Goal: Task Accomplishment & Management: Complete application form

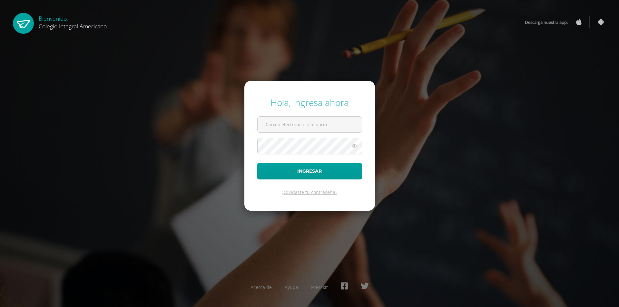
type input "alumno25haav4@integralamericano.edu.gt"
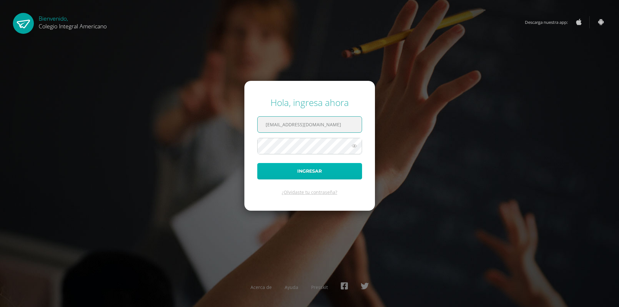
click at [325, 170] on button "Ingresar" at bounding box center [309, 171] width 105 height 16
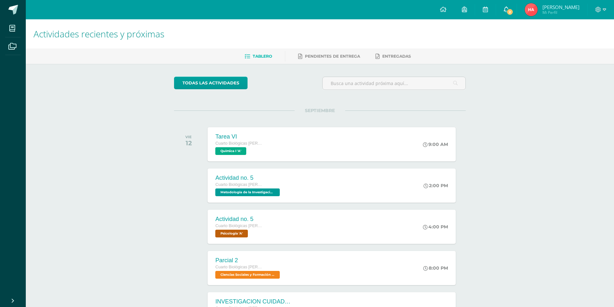
click at [513, 11] on span "2" at bounding box center [509, 11] width 7 height 7
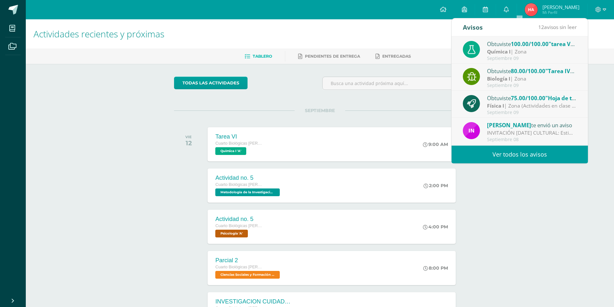
click at [497, 157] on link "Ver todos los avisos" at bounding box center [519, 155] width 136 height 18
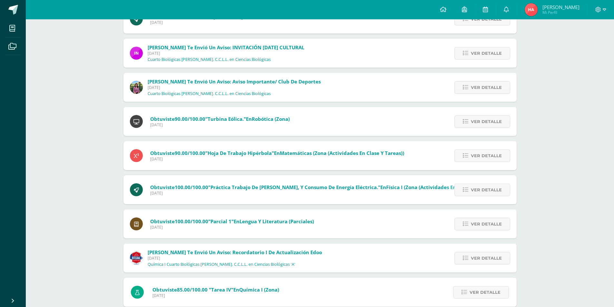
scroll to position [210, 0]
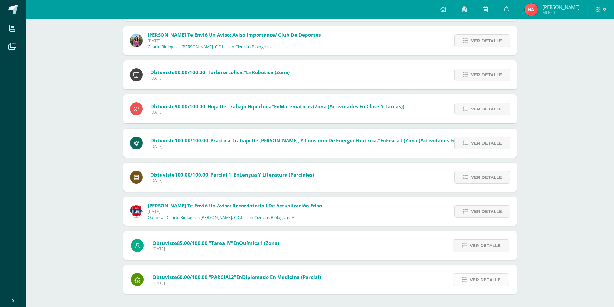
click at [475, 281] on span "Ver detalle" at bounding box center [484, 280] width 31 height 12
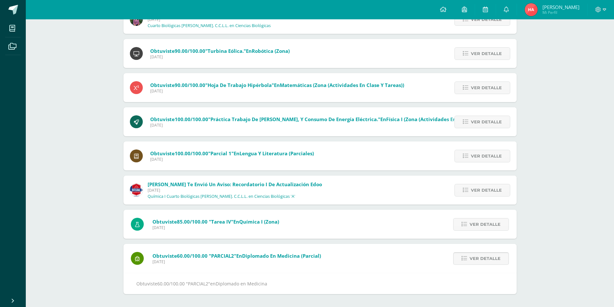
click at [486, 259] on span "Ver detalle" at bounding box center [484, 259] width 31 height 12
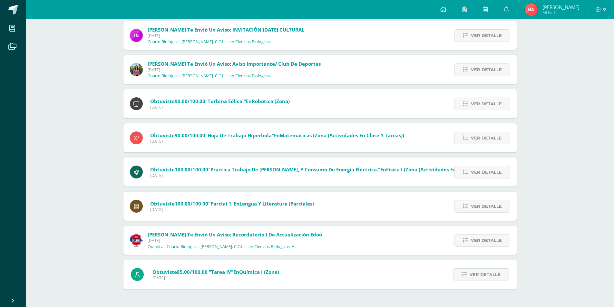
scroll to position [176, 0]
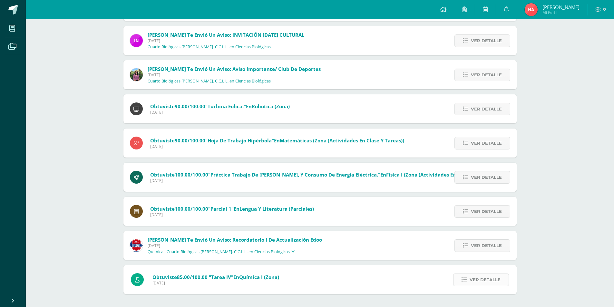
click at [483, 281] on span "Ver detalle" at bounding box center [484, 280] width 31 height 12
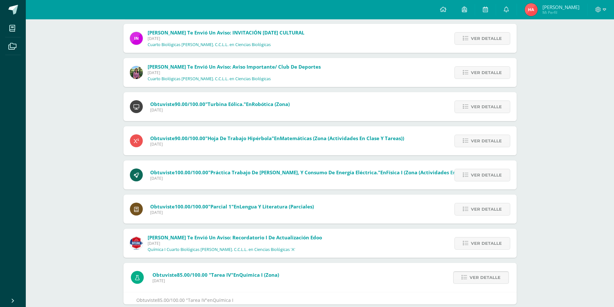
scroll to position [197, 0]
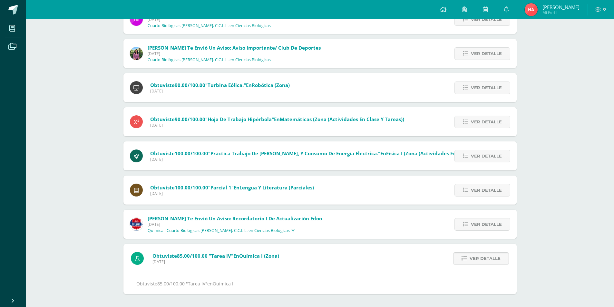
click at [488, 253] on span "Ver detalle" at bounding box center [484, 259] width 31 height 12
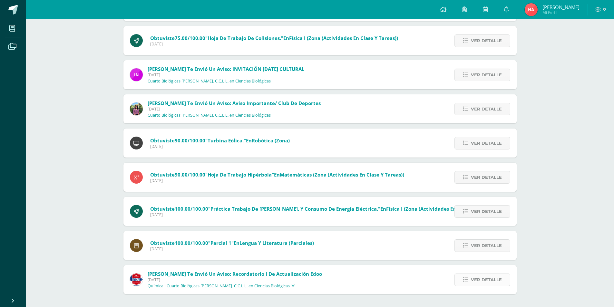
click at [480, 275] on span "Ver detalle" at bounding box center [486, 280] width 31 height 12
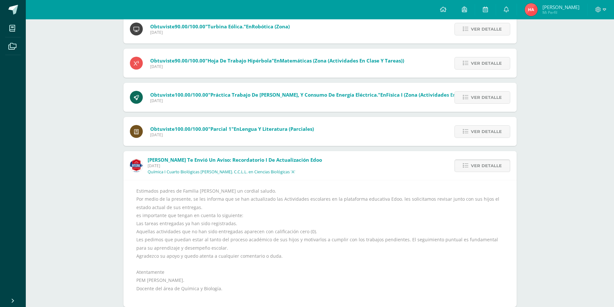
scroll to position [256, 0]
click at [480, 165] on span "Ver detalle" at bounding box center [486, 165] width 31 height 12
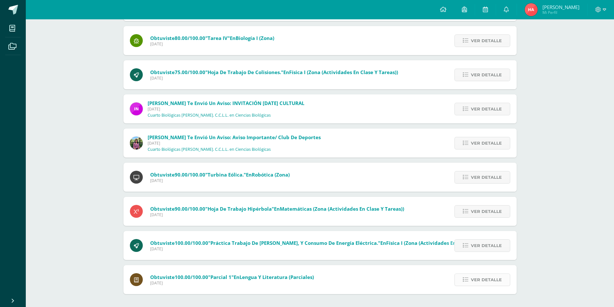
click at [473, 279] on span "Ver detalle" at bounding box center [486, 280] width 31 height 12
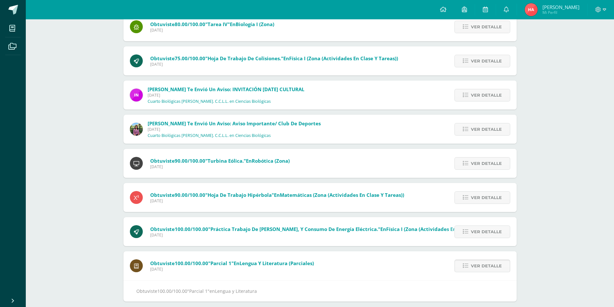
scroll to position [129, 0]
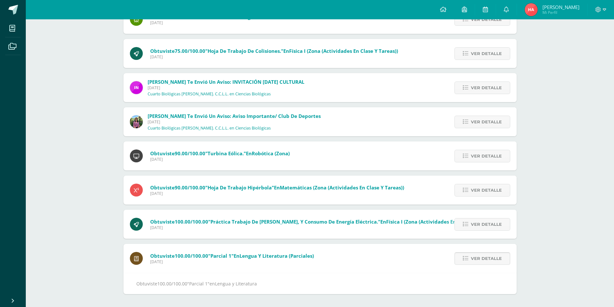
click at [477, 258] on span "Ver detalle" at bounding box center [486, 259] width 31 height 12
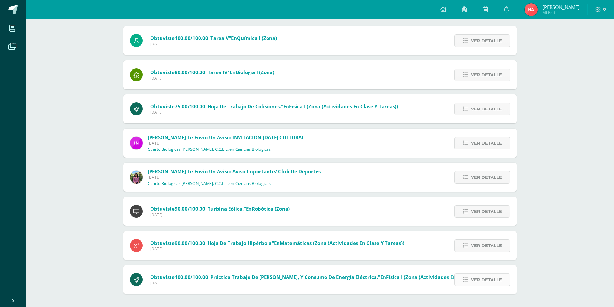
click at [473, 275] on span "Ver detalle" at bounding box center [486, 280] width 31 height 12
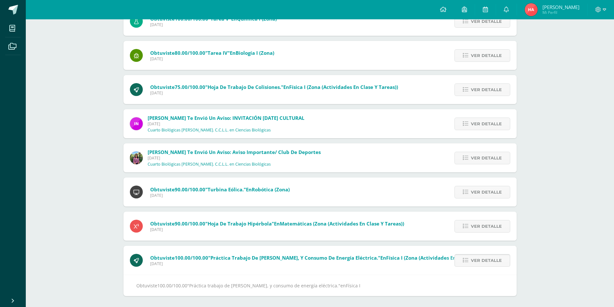
scroll to position [94, 0]
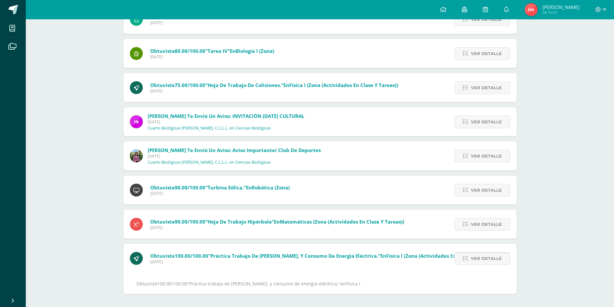
click at [481, 257] on span "Ver detalle" at bounding box center [486, 259] width 31 height 12
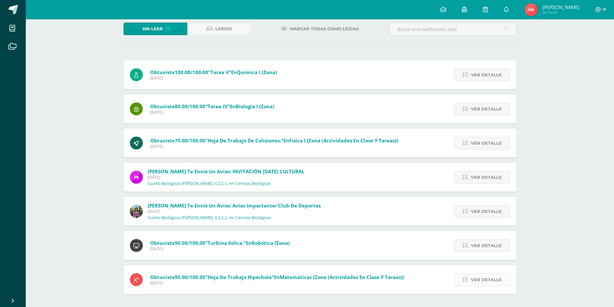
click at [478, 274] on link "Ver detalle" at bounding box center [482, 280] width 56 height 13
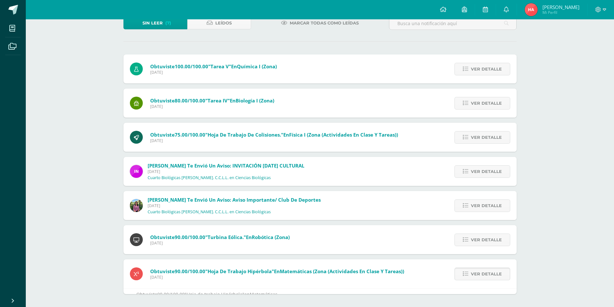
scroll to position [60, 0]
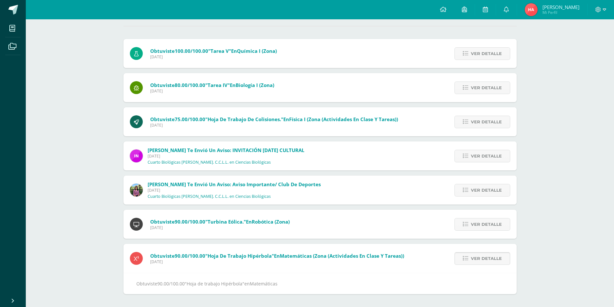
click at [482, 258] on span "Ver detalle" at bounding box center [486, 259] width 31 height 12
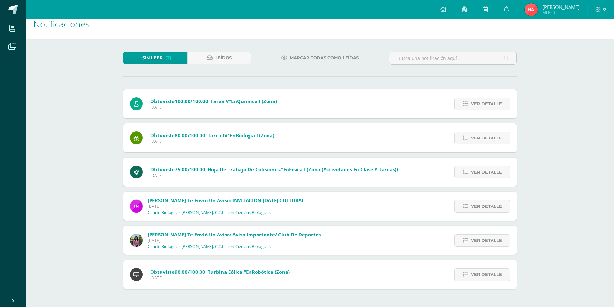
scroll to position [5, 0]
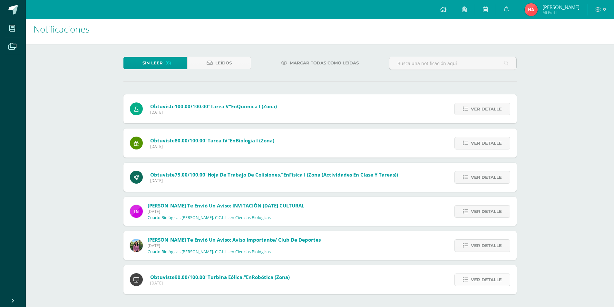
click at [478, 282] on span "Ver detalle" at bounding box center [486, 280] width 31 height 12
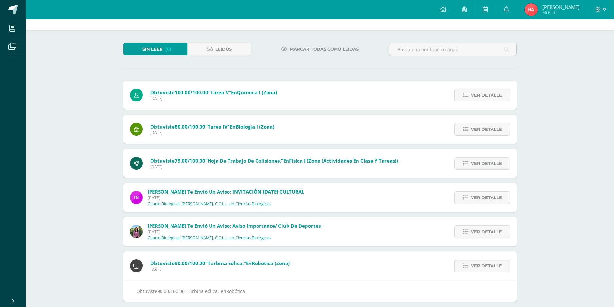
scroll to position [26, 0]
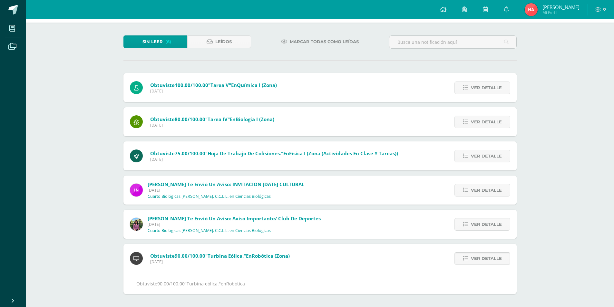
click at [482, 256] on span "Ver detalle" at bounding box center [486, 259] width 31 height 12
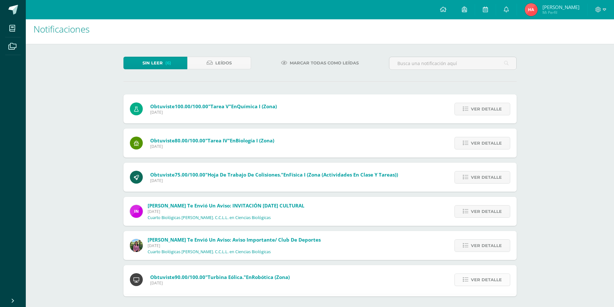
scroll to position [0, 0]
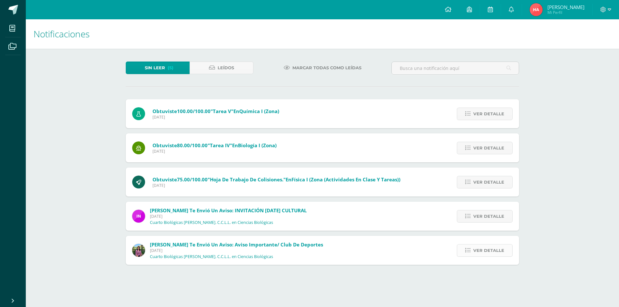
click at [485, 251] on span "Ver detalle" at bounding box center [488, 251] width 31 height 12
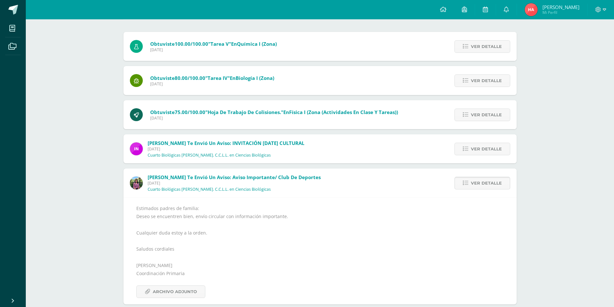
scroll to position [78, 0]
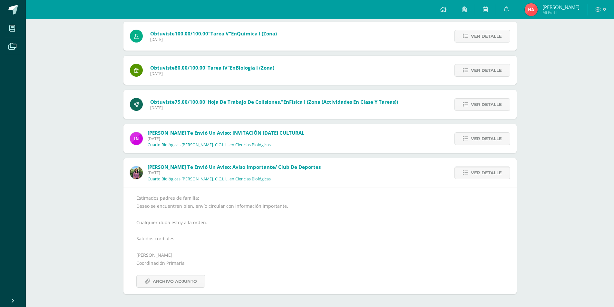
click at [481, 174] on span "Ver detalle" at bounding box center [486, 173] width 31 height 12
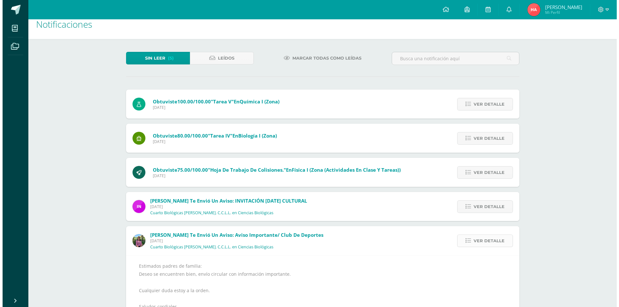
scroll to position [0, 0]
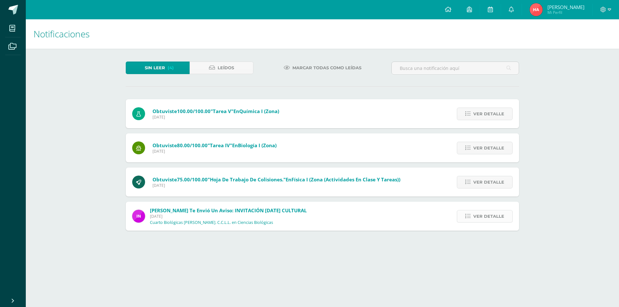
click at [486, 212] on span "Ver detalle" at bounding box center [488, 216] width 31 height 12
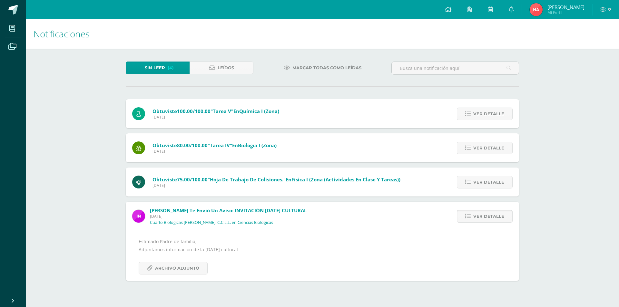
click at [485, 211] on span "Ver detalle" at bounding box center [488, 216] width 31 height 12
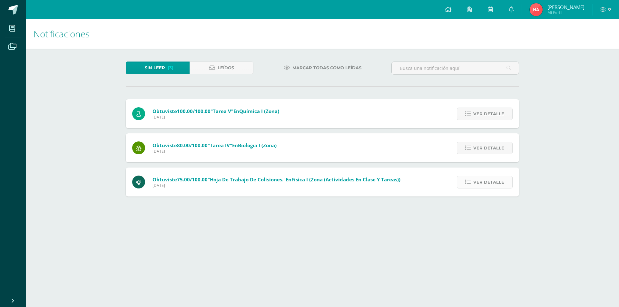
click at [485, 182] on span "Ver detalle" at bounding box center [488, 182] width 31 height 12
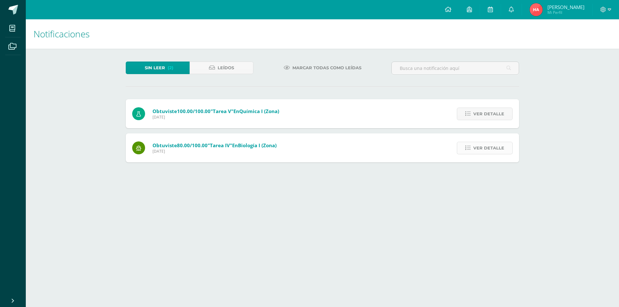
click at [486, 148] on span "Ver detalle" at bounding box center [488, 148] width 31 height 12
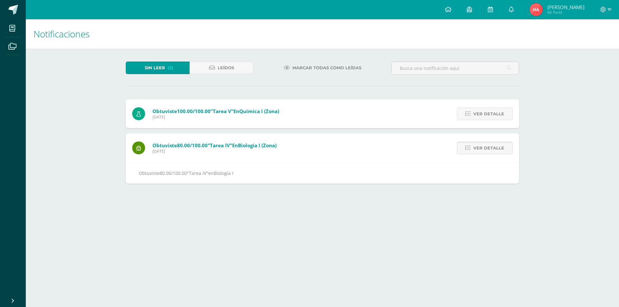
click at [487, 148] on span "Ver detalle" at bounding box center [488, 148] width 31 height 12
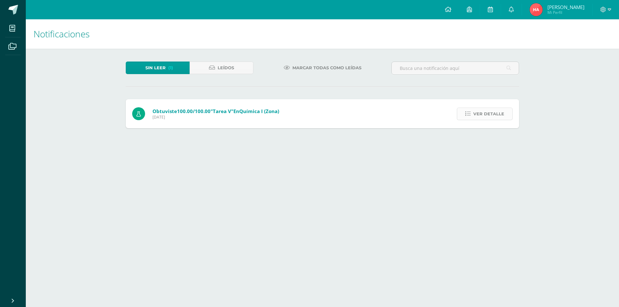
click at [490, 113] on span "Ver detalle" at bounding box center [488, 114] width 31 height 12
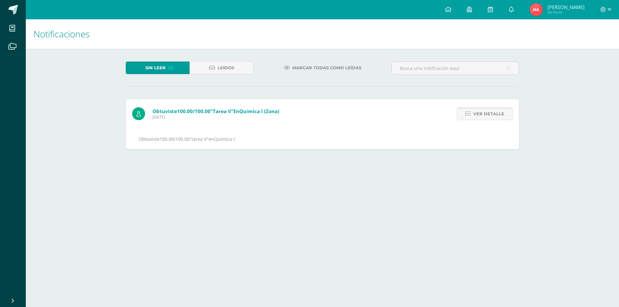
click at [488, 114] on span "Ver detalle" at bounding box center [488, 114] width 31 height 12
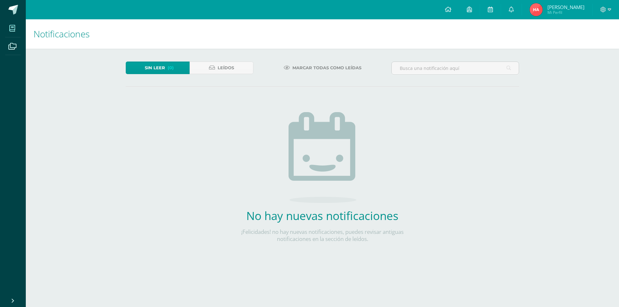
click at [18, 29] on span at bounding box center [12, 28] width 15 height 15
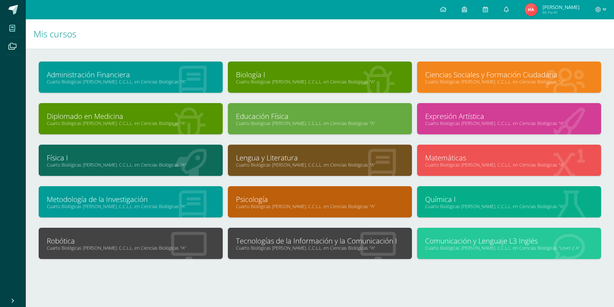
click at [293, 238] on link "Tecnologías de la Información y la Comunicación I" at bounding box center [320, 241] width 168 height 10
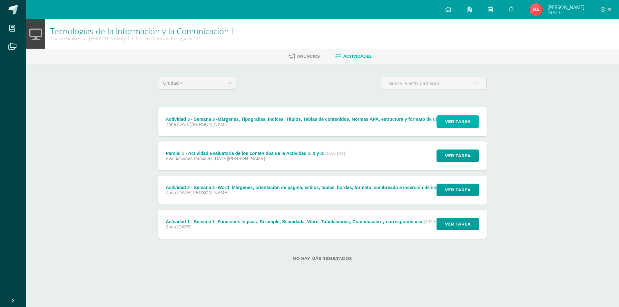
click at [451, 122] on span "Ver tarea" at bounding box center [458, 122] width 26 height 12
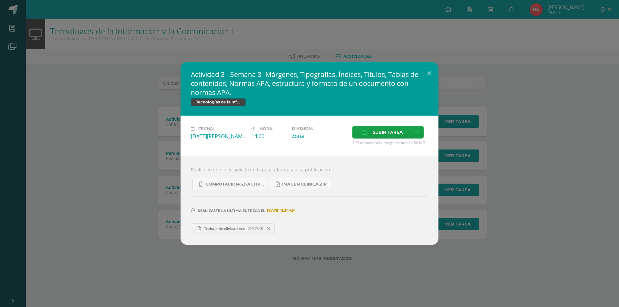
click at [242, 230] on span "Trabajo de clínica.docx" at bounding box center [224, 228] width 47 height 5
click at [234, 234] on link "Trabajo de clínica.docx 229.78KB" at bounding box center [233, 228] width 84 height 11
click at [431, 73] on button at bounding box center [429, 73] width 18 height 22
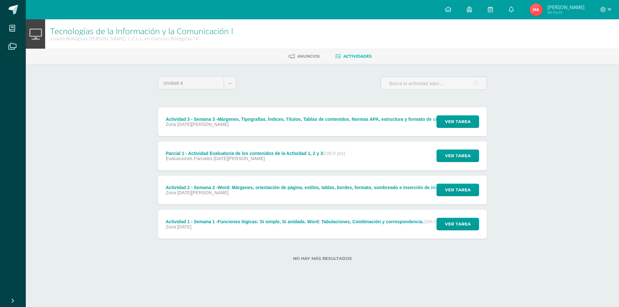
click at [328, 155] on strong "(100.0 pts)" at bounding box center [334, 153] width 22 height 5
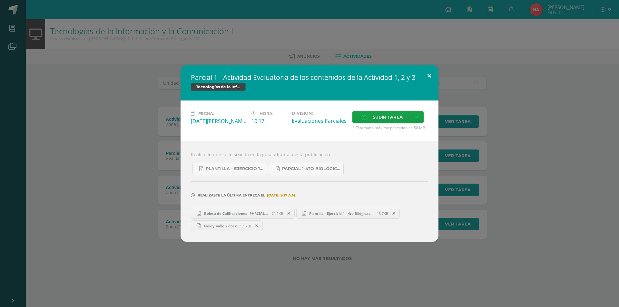
click at [429, 76] on button at bounding box center [429, 76] width 18 height 22
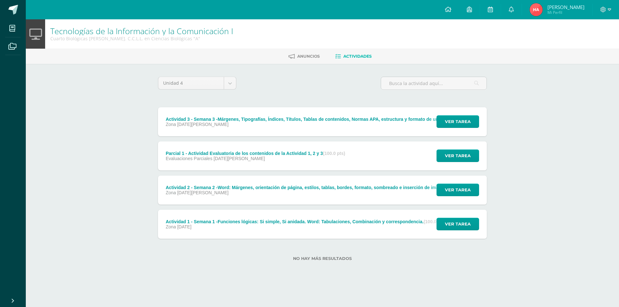
click at [338, 188] on div "Actividad 2 - Semana 2 -Word: Márgenes, orientación de página, estilos, tablas,…" at bounding box center [320, 187] width 308 height 5
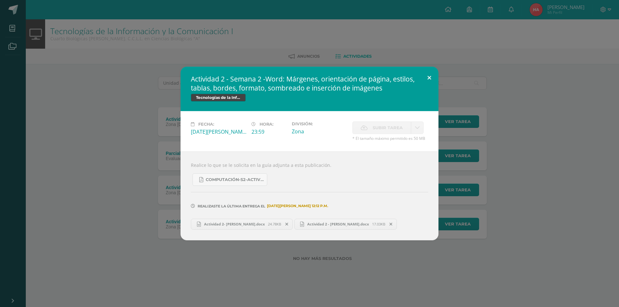
click at [428, 77] on button at bounding box center [429, 78] width 18 height 22
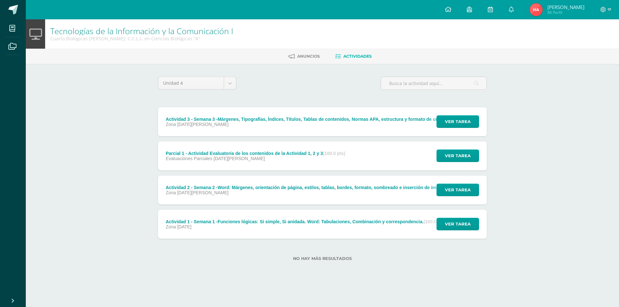
click at [337, 218] on div "Actividad 1 - Semana 1 -Funciones lógicas: Si simple, Si anidada. Word: Tabulac…" at bounding box center [305, 224] width 295 height 29
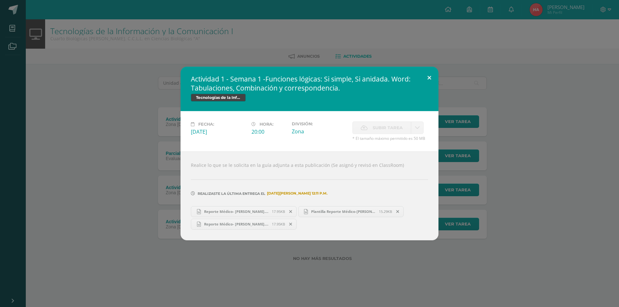
click at [427, 80] on button at bounding box center [429, 78] width 18 height 22
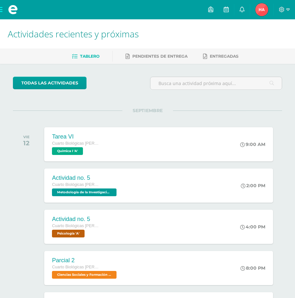
click at [0, 10] on span at bounding box center [13, 9] width 26 height 19
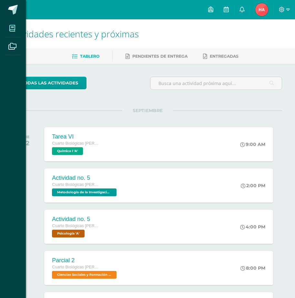
click at [17, 30] on span at bounding box center [12, 28] width 15 height 15
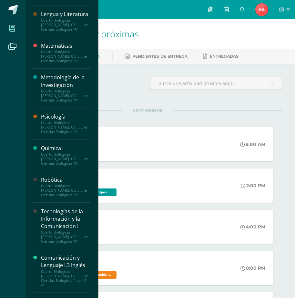
scroll to position [254, 0]
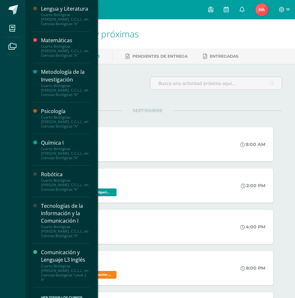
click at [65, 220] on div "Tecnologías de la Información y la Comunicación I" at bounding box center [65, 213] width 49 height 22
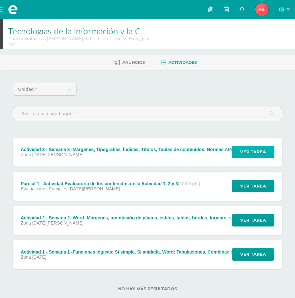
click at [255, 146] on span "Ver tarea" at bounding box center [253, 152] width 26 height 12
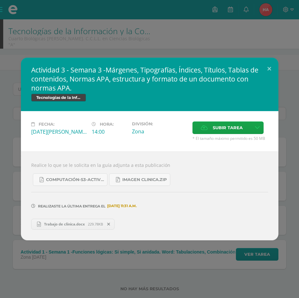
click at [110, 223] on icon at bounding box center [108, 224] width 3 height 5
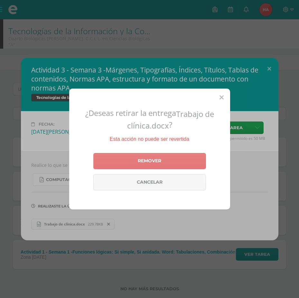
click at [157, 161] on link "Remover" at bounding box center [149, 161] width 113 height 16
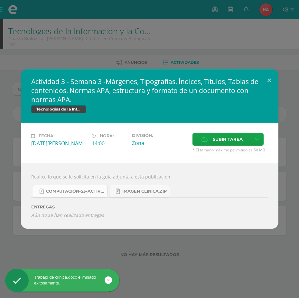
click at [91, 193] on span "COMPUTACIÓN-S3-Actividad 3 -4TO Biológicas A- Tablas y tabulaciones - IV Unidad…" at bounding box center [75, 191] width 58 height 5
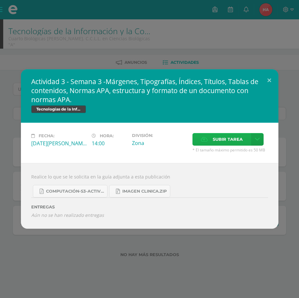
click at [220, 139] on span "Subir tarea" at bounding box center [228, 139] width 30 height 12
click at [0, 0] on input "Subir tarea" at bounding box center [0, 0] width 0 height 0
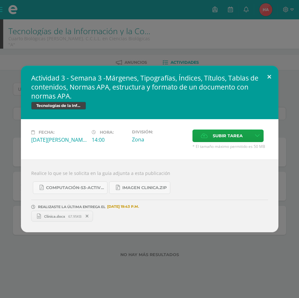
click at [268, 78] on button at bounding box center [269, 77] width 18 height 22
